Goal: Understand process/instructions

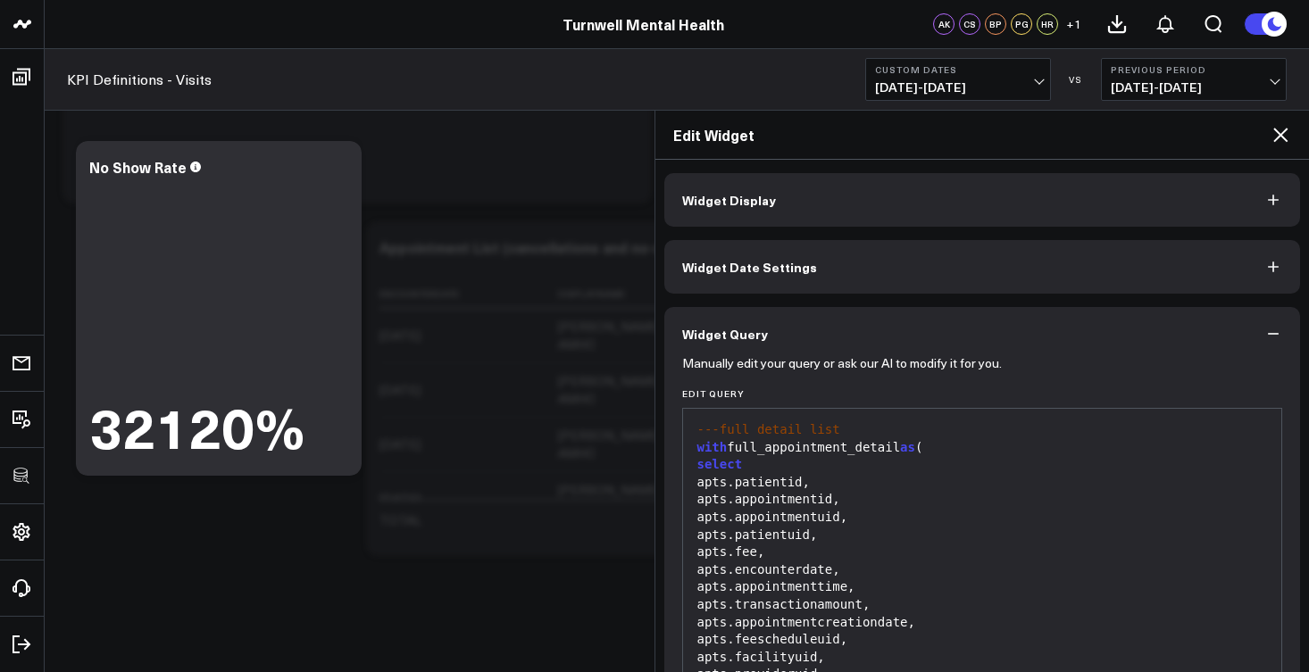
scroll to position [938, 0]
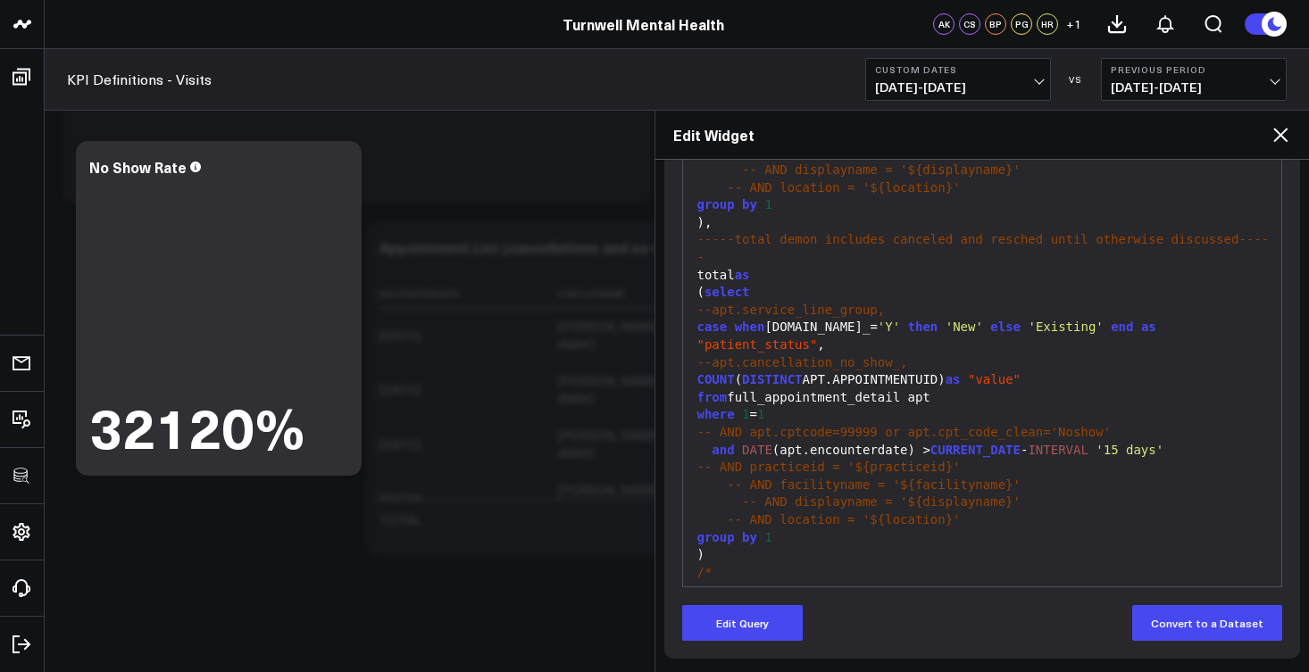
click at [793, 478] on span "-- AND facilityname = '${facilityname}'" at bounding box center [874, 485] width 294 height 14
click at [812, 442] on div "and DATE (apt.encounterdate) > CURRENT_DATE - INTERVAL '15 days'" at bounding box center [982, 451] width 581 height 18
click at [824, 530] on div "group by 1" at bounding box center [982, 539] width 581 height 18
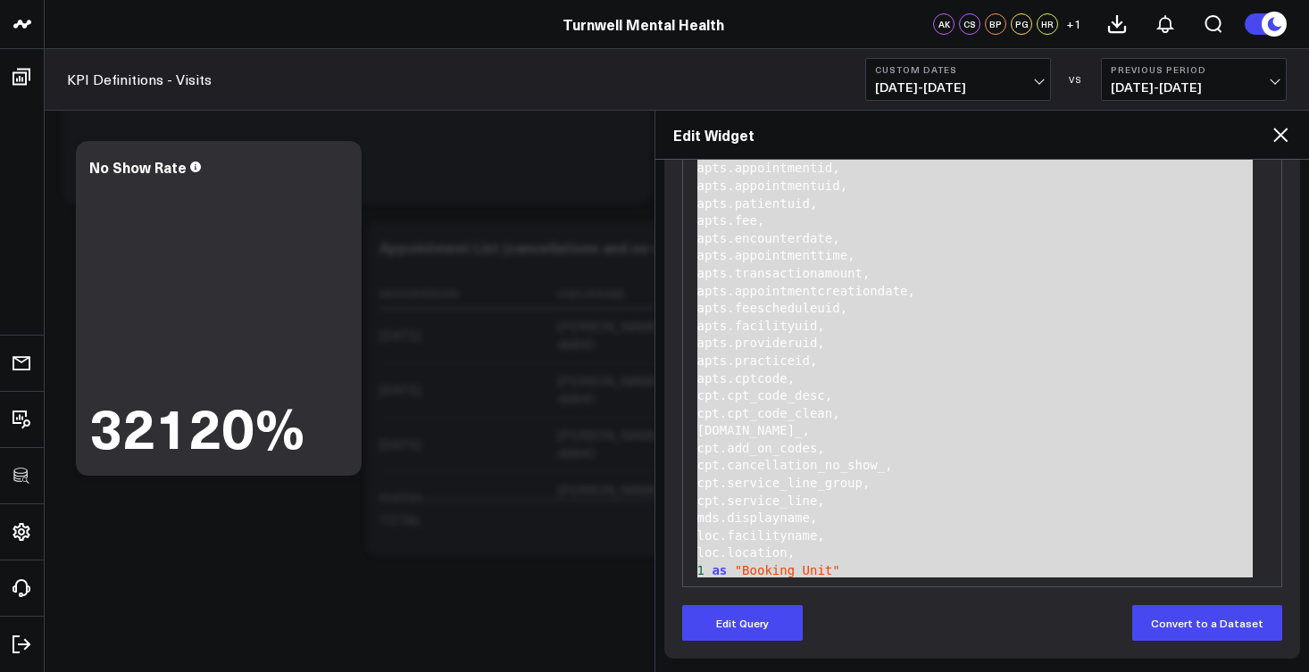
scroll to position [0, 0]
drag, startPoint x: 792, startPoint y: 569, endPoint x: 719, endPoint y: 118, distance: 456.9
click at [719, 118] on div "Edit Widget Widget Display Widget Date Settings Widget Query Manually edit your…" at bounding box center [982, 391] width 655 height 563
copy div "---full detail list with full_appointment_detail as ( select apts.patientid, ap…"
click at [897, 298] on div "apts.encounterdate," at bounding box center [982, 304] width 581 height 18
